Goal: Transaction & Acquisition: Purchase product/service

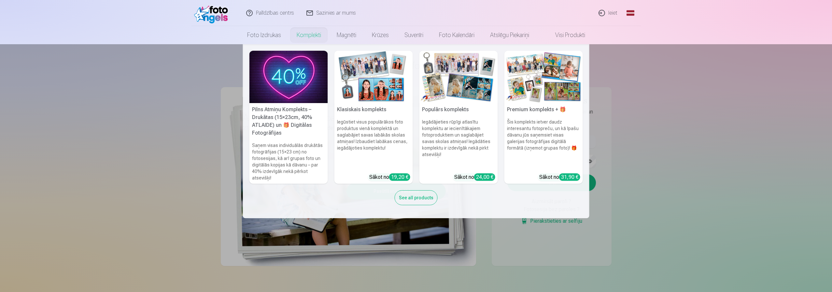
click at [299, 34] on link "Komplekti" at bounding box center [309, 35] width 40 height 18
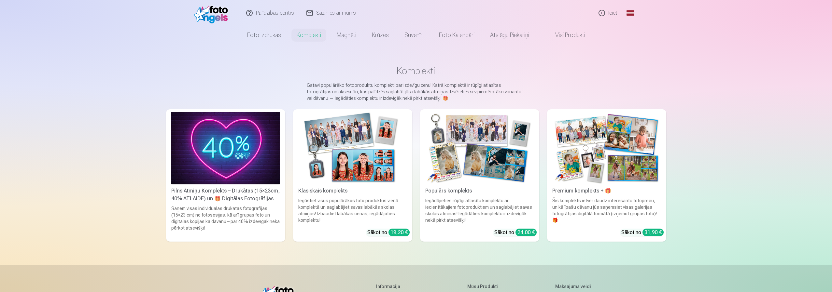
click at [346, 140] on img at bounding box center [352, 148] width 109 height 73
click at [498, 182] on img at bounding box center [479, 148] width 109 height 73
click at [595, 175] on img at bounding box center [606, 148] width 109 height 73
